Goal: Transaction & Acquisition: Download file/media

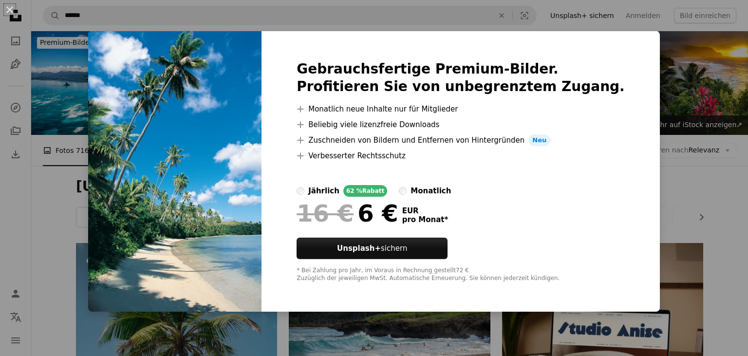
scroll to position [2599, 0]
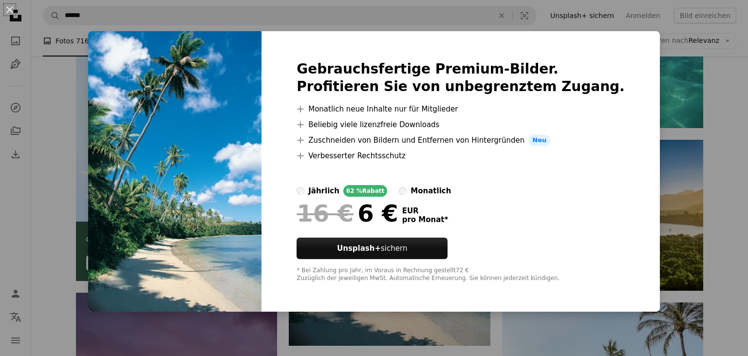
click at [687, 53] on div "An X shape Gebrauchsfertige Premium-Bilder. Profitieren Sie von unbegrenztem Zu…" at bounding box center [374, 178] width 748 height 356
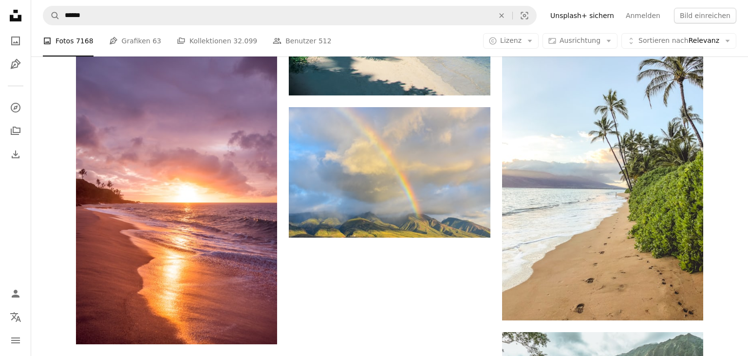
scroll to position [2859, 0]
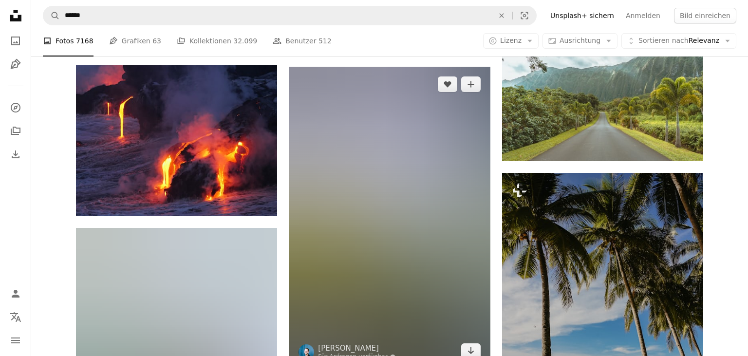
scroll to position [3143, 0]
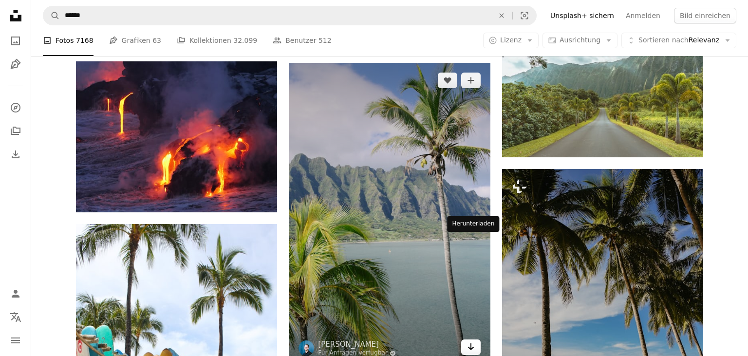
click at [470, 341] on icon "Arrow pointing down" at bounding box center [471, 347] width 8 height 12
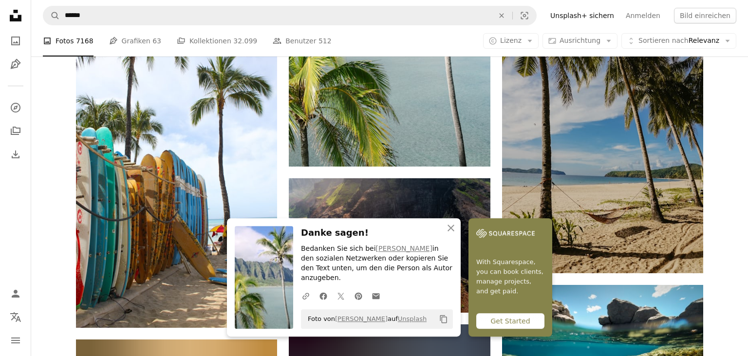
scroll to position [3342, 0]
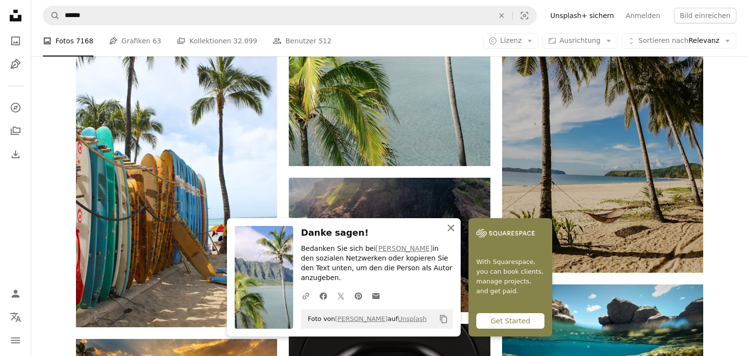
click at [457, 233] on icon "An X shape" at bounding box center [451, 228] width 12 height 12
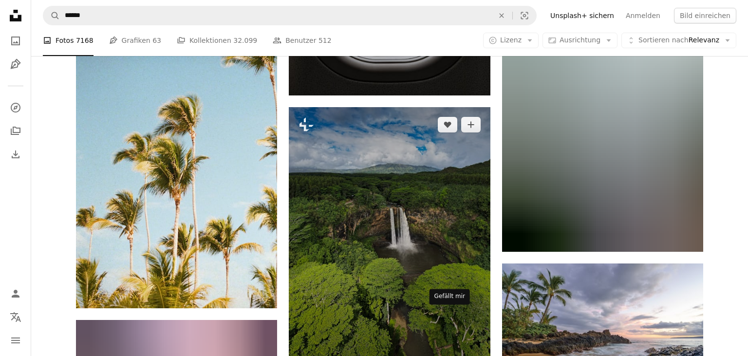
scroll to position [3844, 0]
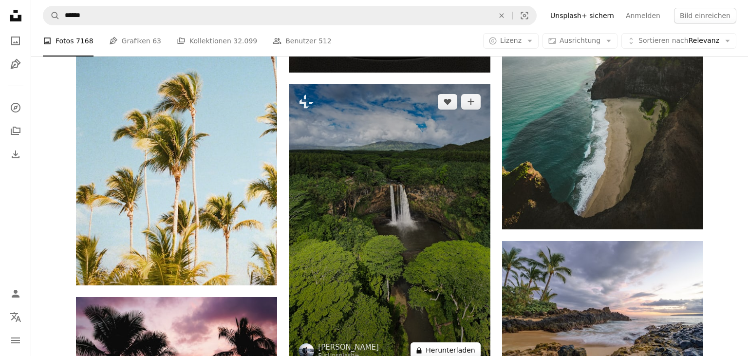
click at [449, 342] on button "A lock Herunterladen" at bounding box center [445, 350] width 70 height 16
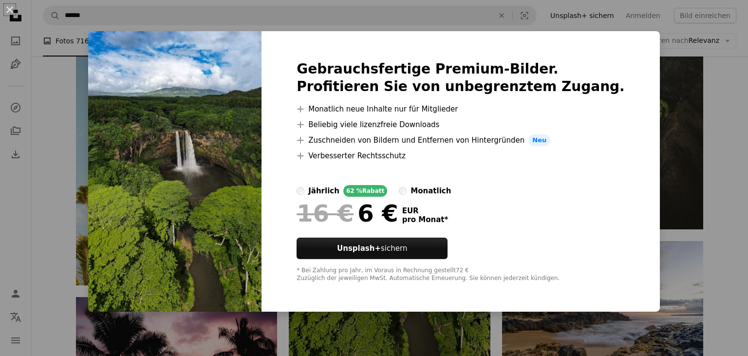
click at [628, 44] on div "Gebrauchsfertige Premium-Bilder. Profitieren Sie von unbegrenztem Zugang. A plu…" at bounding box center [460, 171] width 398 height 280
click at [669, 72] on div "An X shape Gebrauchsfertige Premium-Bilder. Profitieren Sie von unbegrenztem Zu…" at bounding box center [374, 178] width 748 height 356
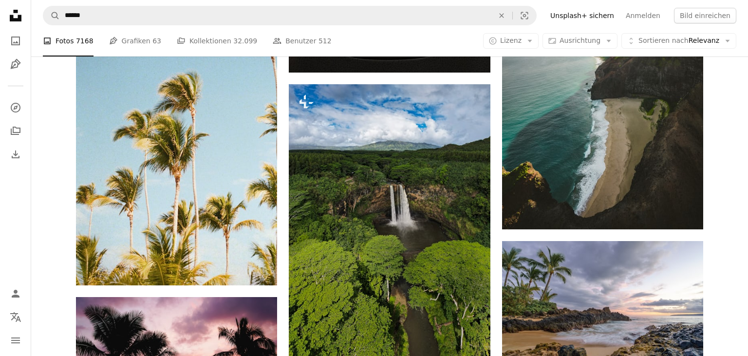
scroll to position [3844, 0]
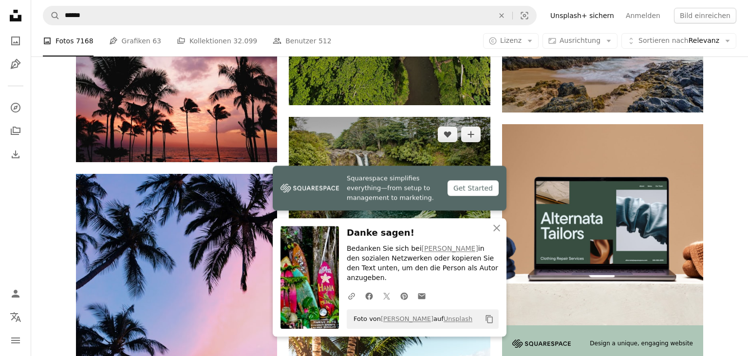
scroll to position [4110, 0]
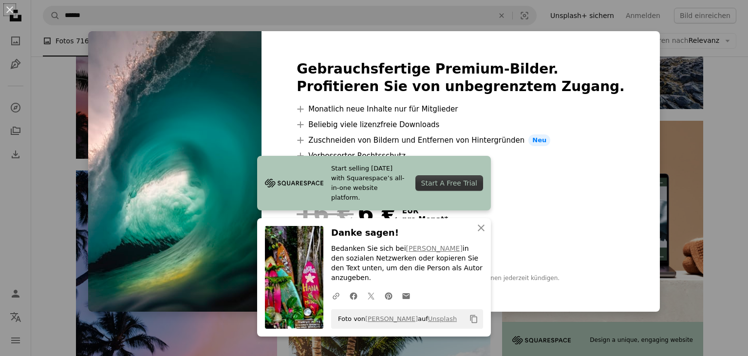
click at [678, 39] on div "An X shape Start selling [DATE] with Squarespace’s all-in-one website platform.…" at bounding box center [374, 178] width 748 height 356
click at [678, 39] on span "Sortieren nach" at bounding box center [663, 41] width 50 height 8
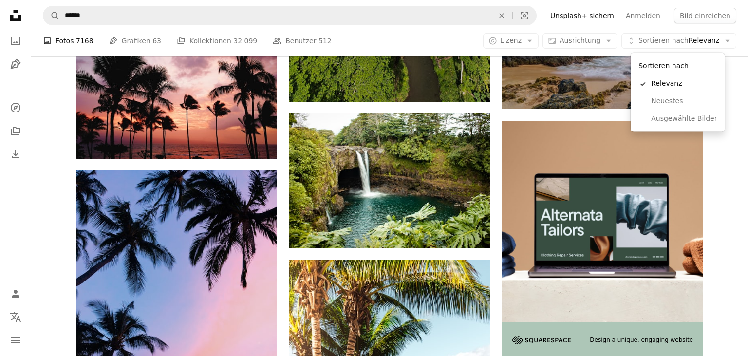
scroll to position [4110, 0]
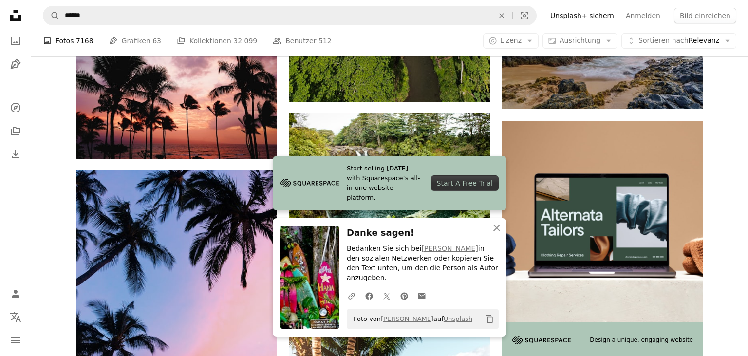
click at [494, 234] on icon "An X shape" at bounding box center [497, 228] width 12 height 12
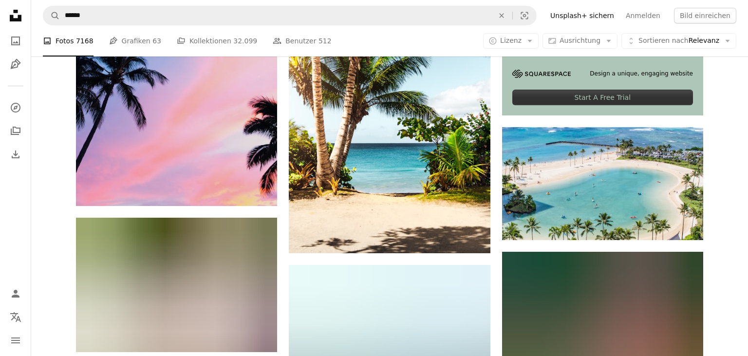
scroll to position [4409, 0]
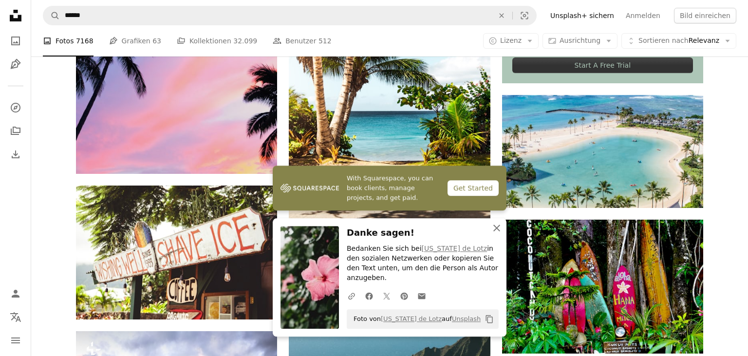
click at [494, 231] on icon "button" at bounding box center [496, 227] width 7 height 7
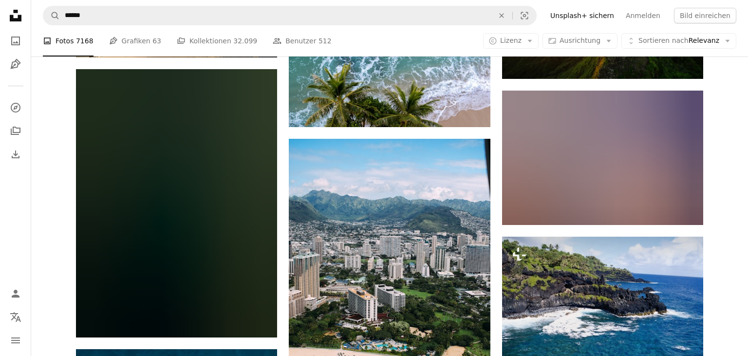
scroll to position [5548, 0]
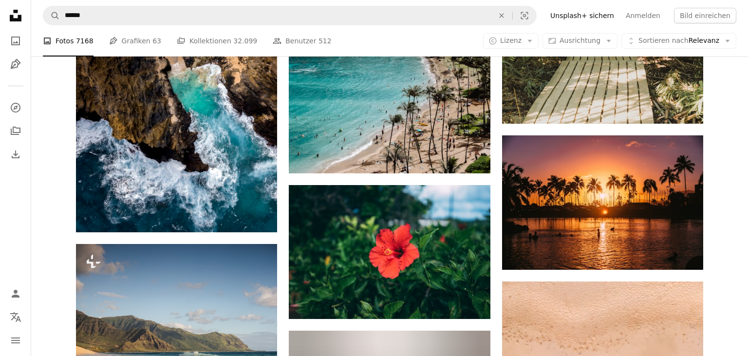
scroll to position [6571, 0]
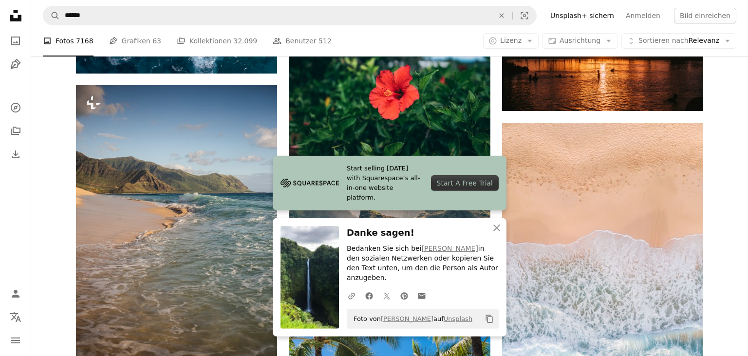
scroll to position [6729, 0]
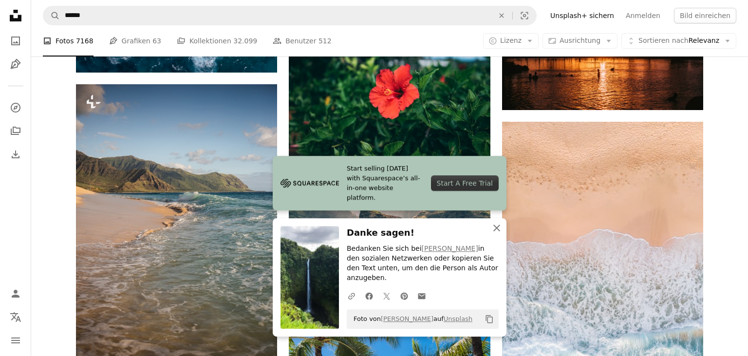
click at [497, 231] on icon "button" at bounding box center [496, 227] width 7 height 7
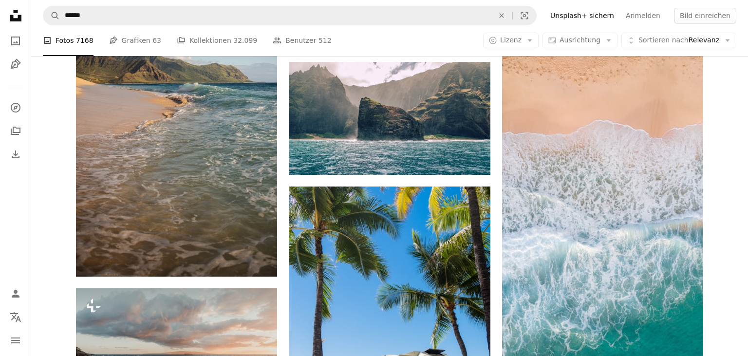
scroll to position [6841, 0]
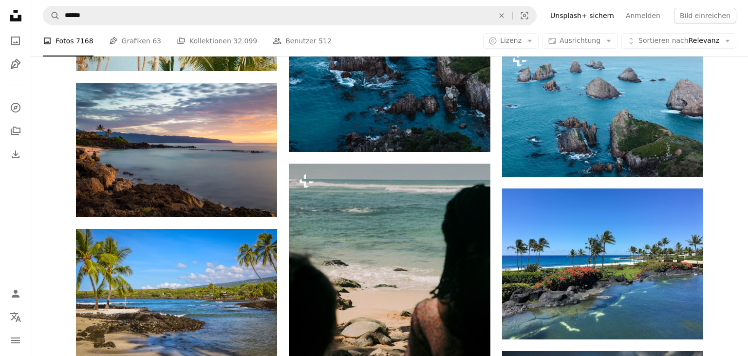
scroll to position [8318, 0]
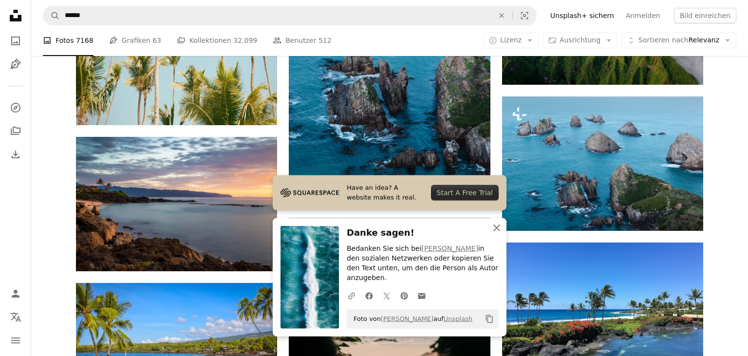
click at [496, 234] on icon "An X shape" at bounding box center [497, 228] width 12 height 12
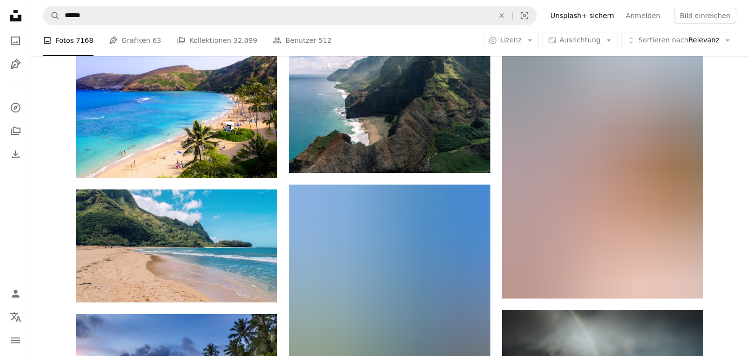
scroll to position [9500, 0]
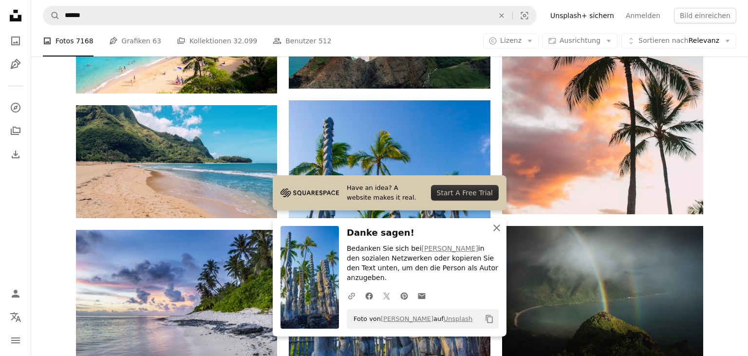
click at [498, 234] on icon "An X shape" at bounding box center [497, 228] width 12 height 12
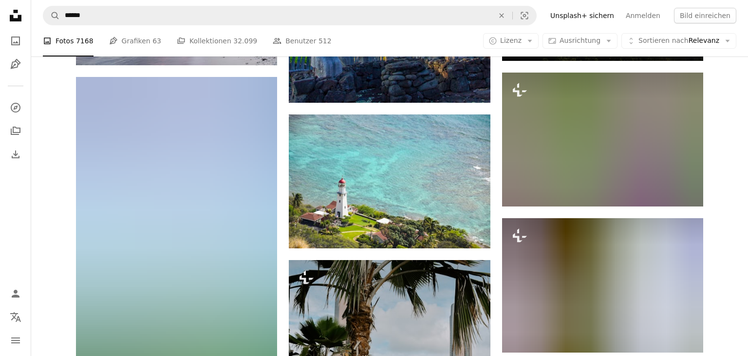
scroll to position [9774, 0]
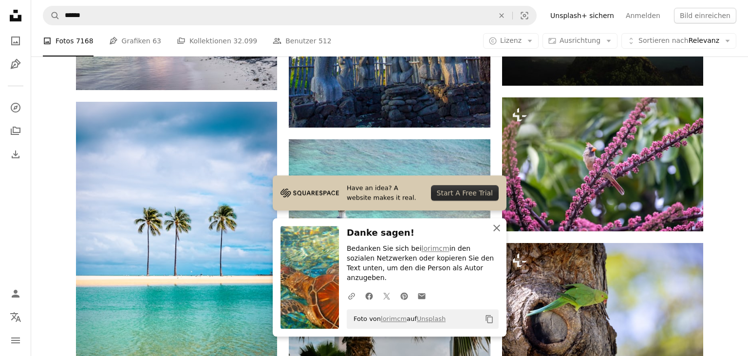
click at [501, 234] on icon "An X shape" at bounding box center [497, 228] width 12 height 12
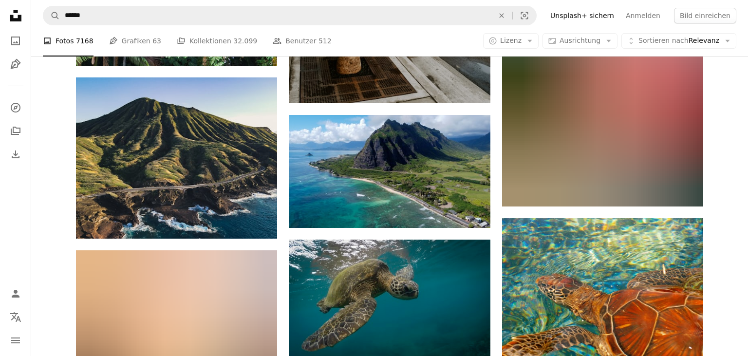
scroll to position [10258, 0]
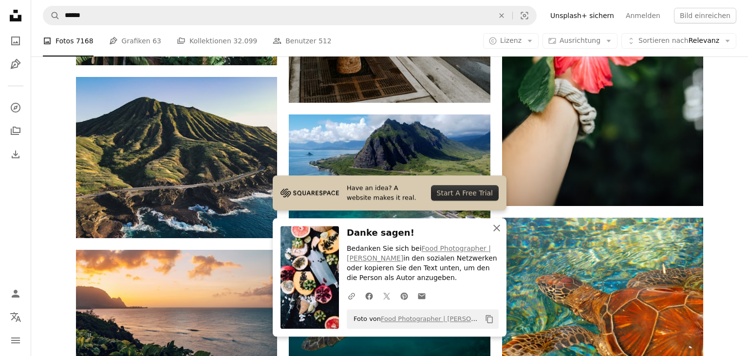
click at [500, 232] on icon "An X shape" at bounding box center [497, 228] width 12 height 12
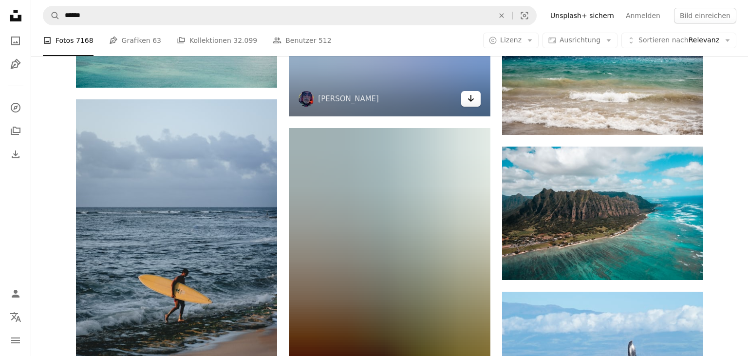
scroll to position [12374, 0]
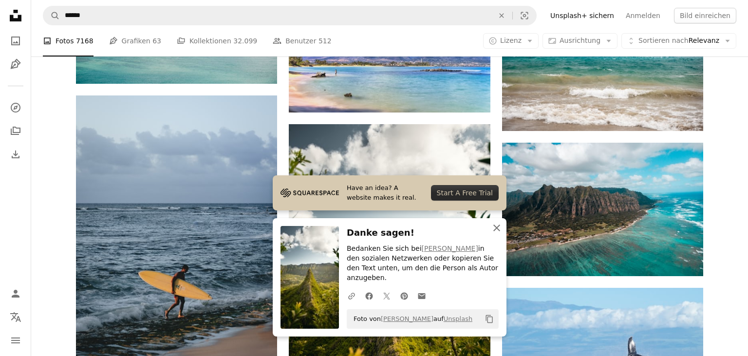
click at [493, 234] on icon "An X shape" at bounding box center [497, 228] width 12 height 12
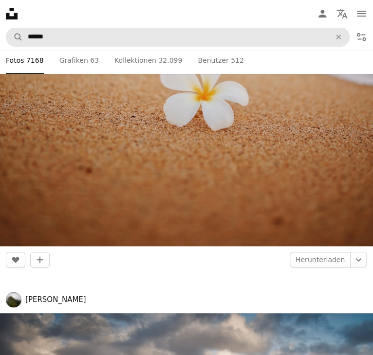
scroll to position [110465, 0]
